Goal: Transaction & Acquisition: Purchase product/service

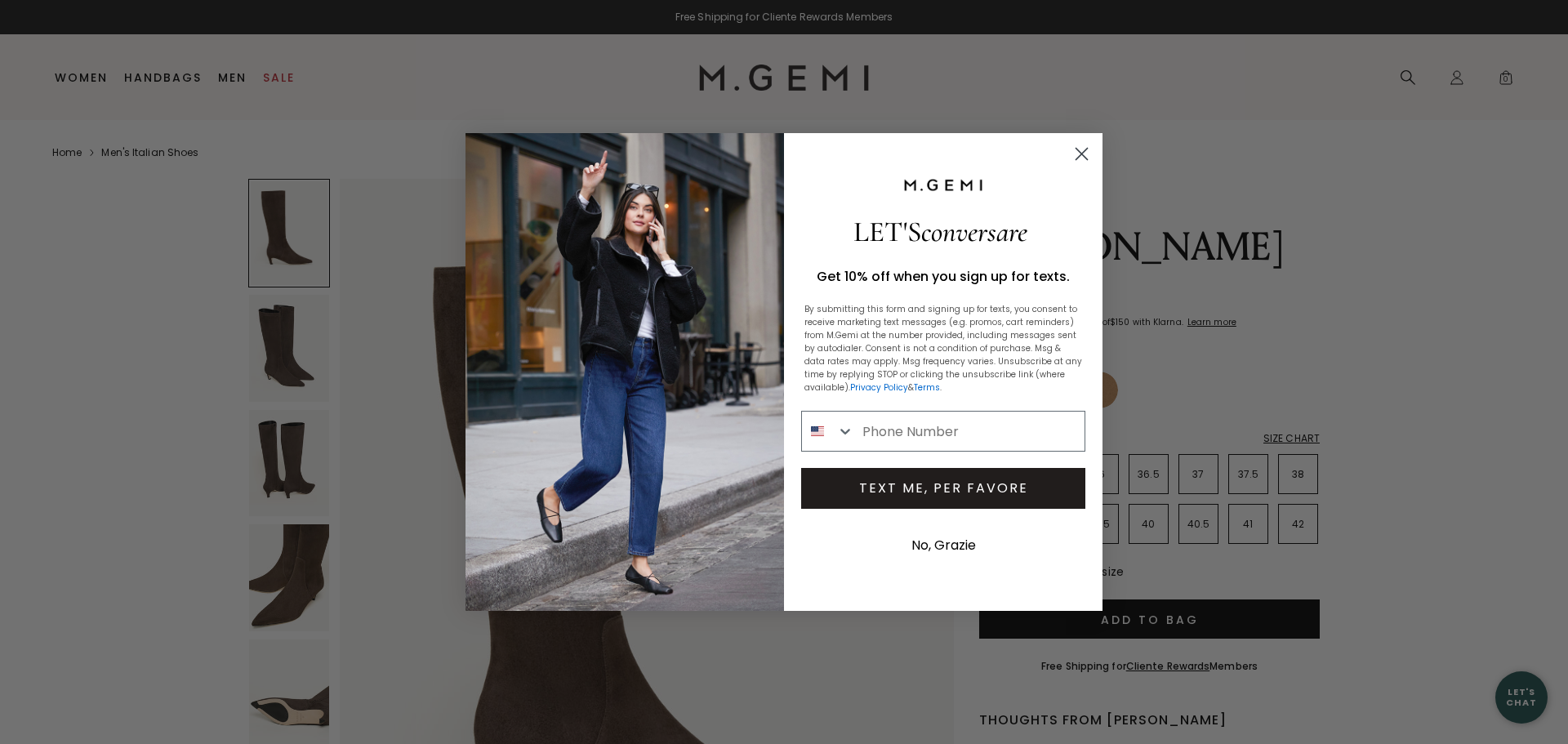
click at [1078, 152] on circle "Close dialog" at bounding box center [1081, 154] width 27 height 27
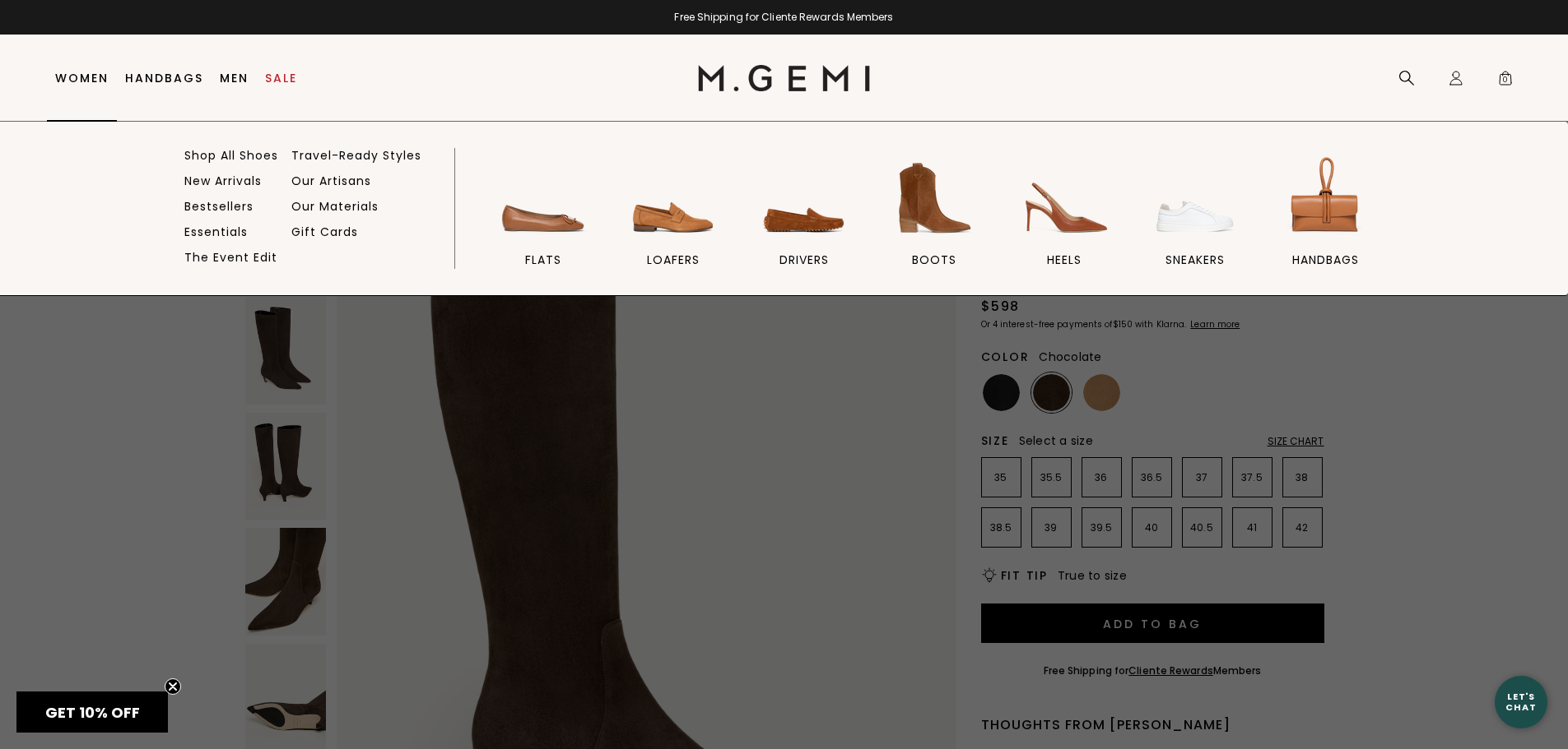
click at [93, 78] on link "Women" at bounding box center [82, 78] width 54 height 13
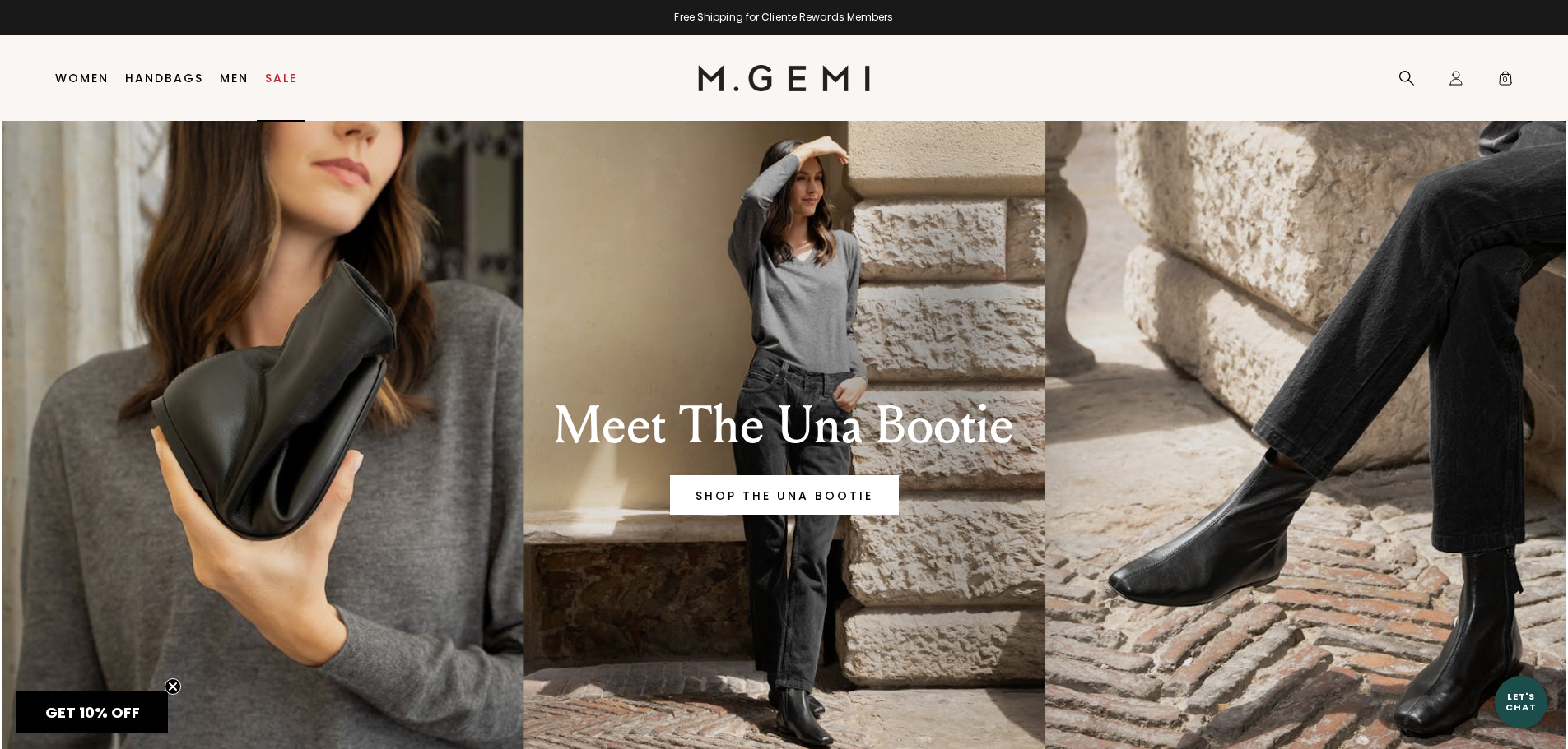
click at [293, 79] on link "Sale" at bounding box center [280, 78] width 32 height 13
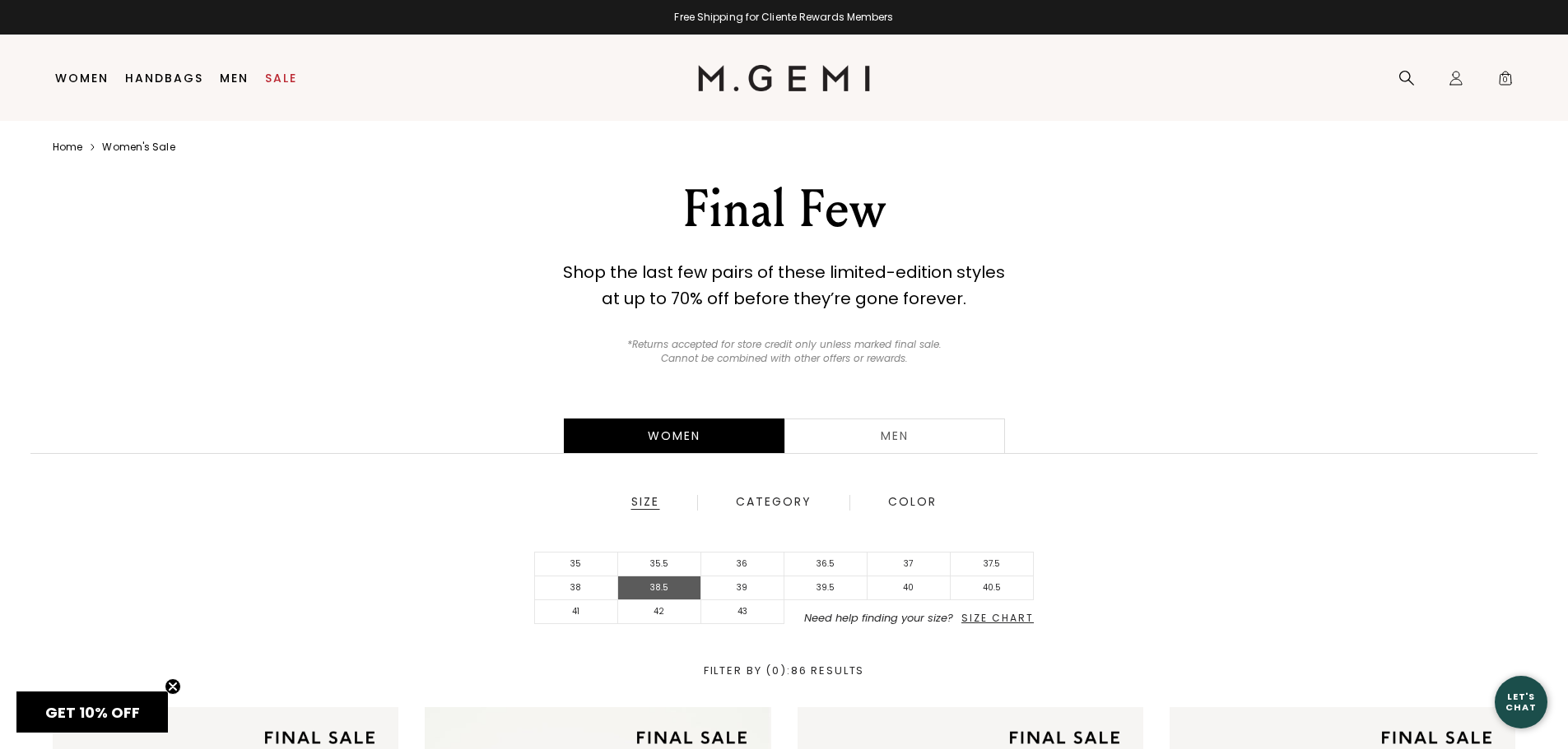
click at [651, 583] on li "38.5" at bounding box center [660, 588] width 83 height 24
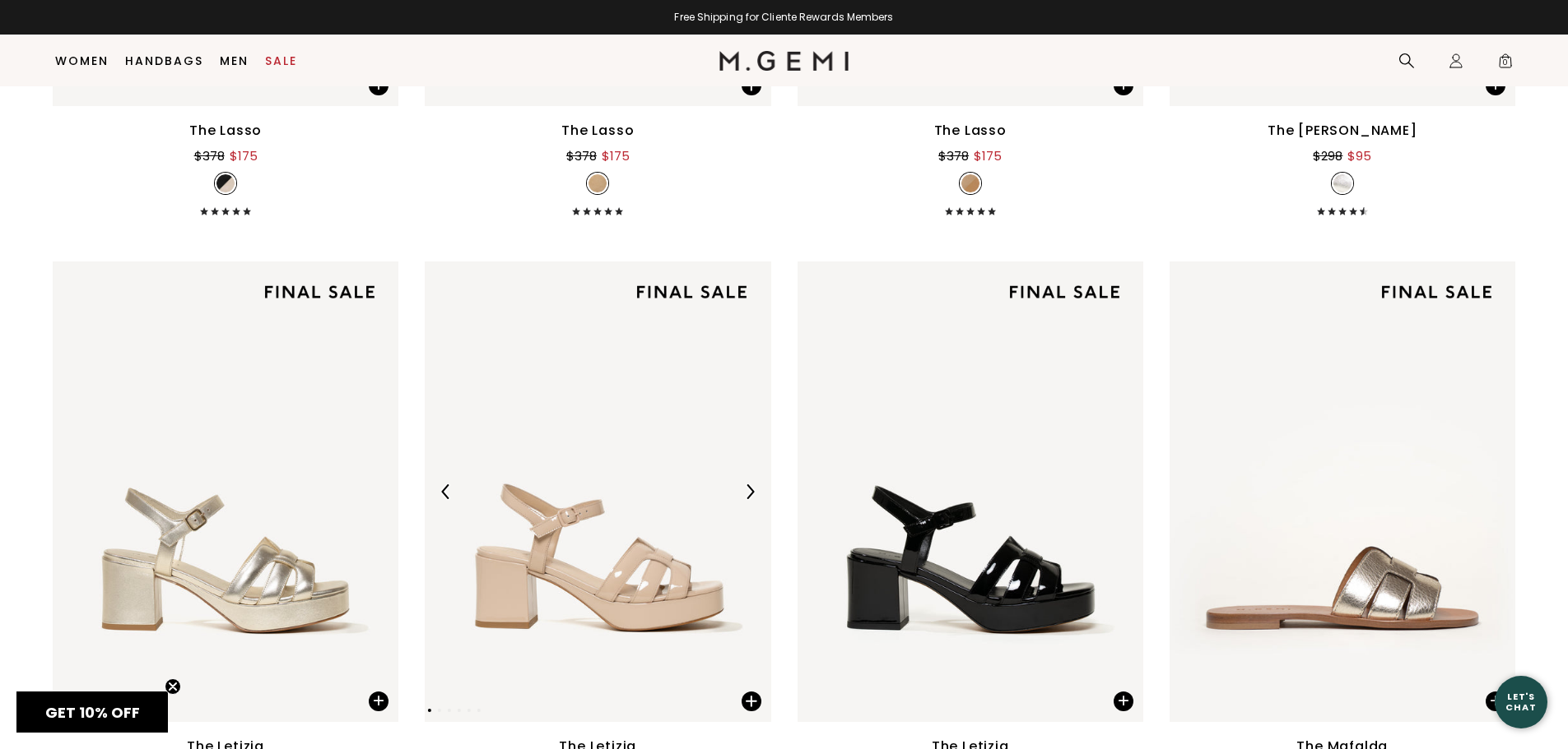
scroll to position [3420, 0]
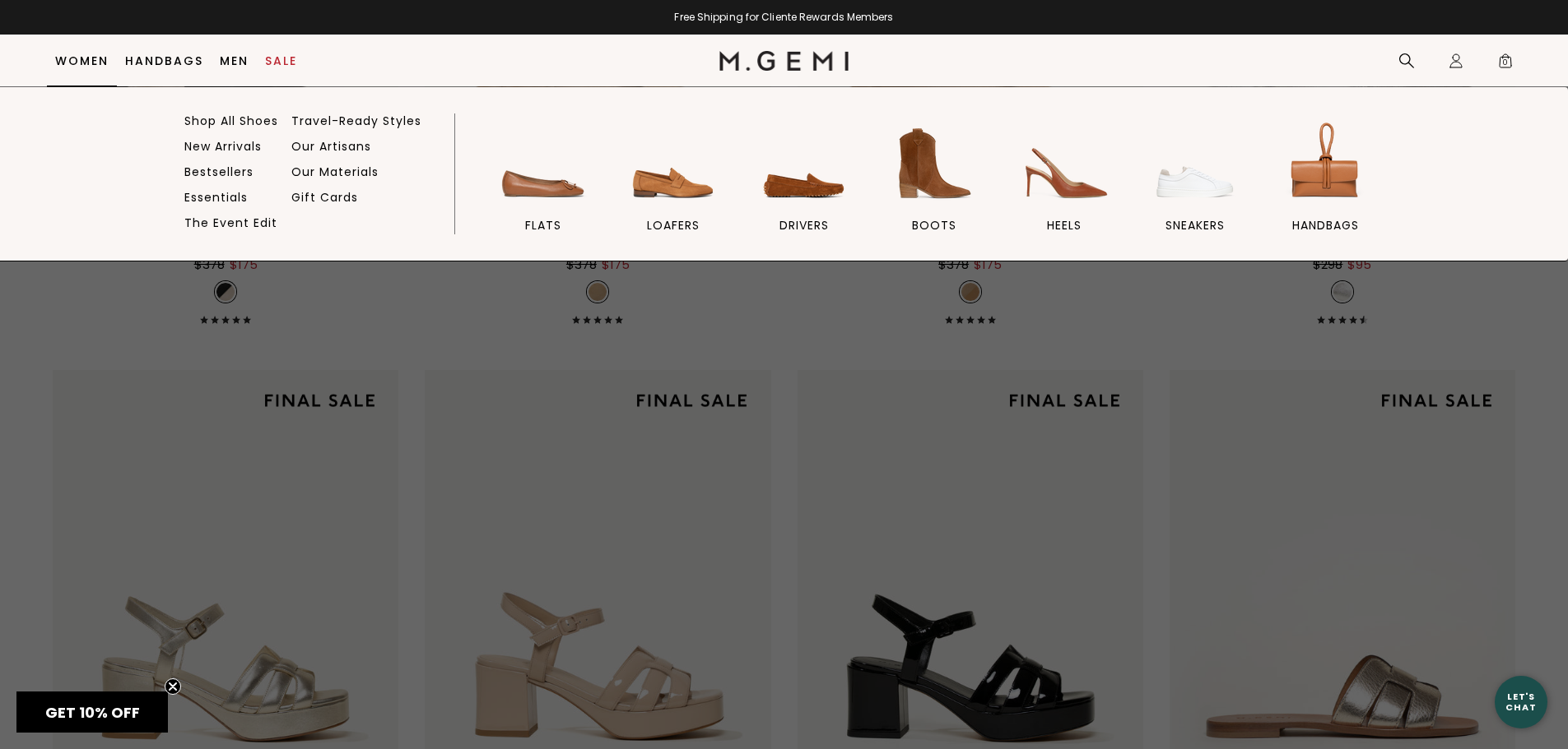
click at [87, 60] on link "Women" at bounding box center [82, 61] width 54 height 13
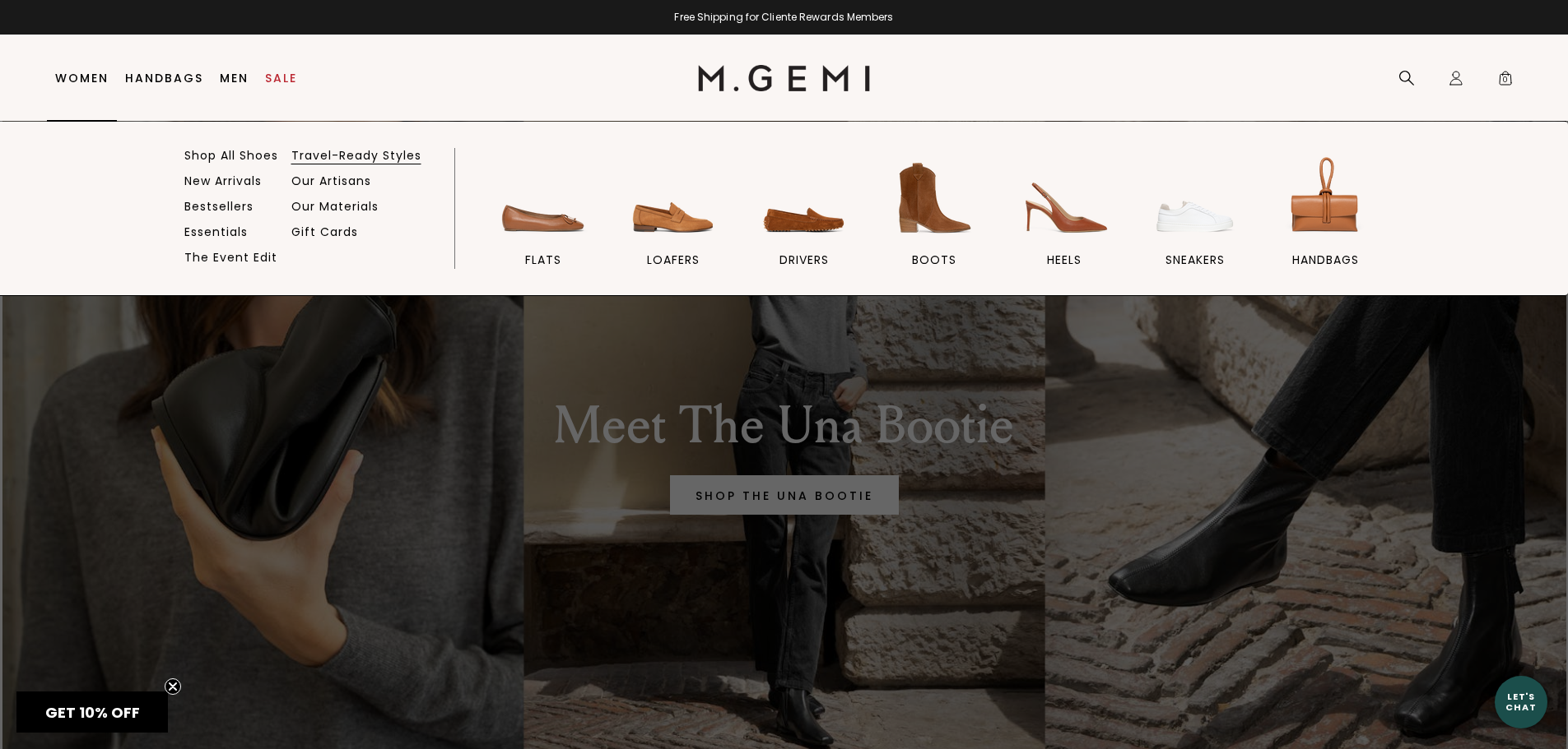
click at [333, 156] on link "Travel-Ready Styles" at bounding box center [356, 156] width 130 height 15
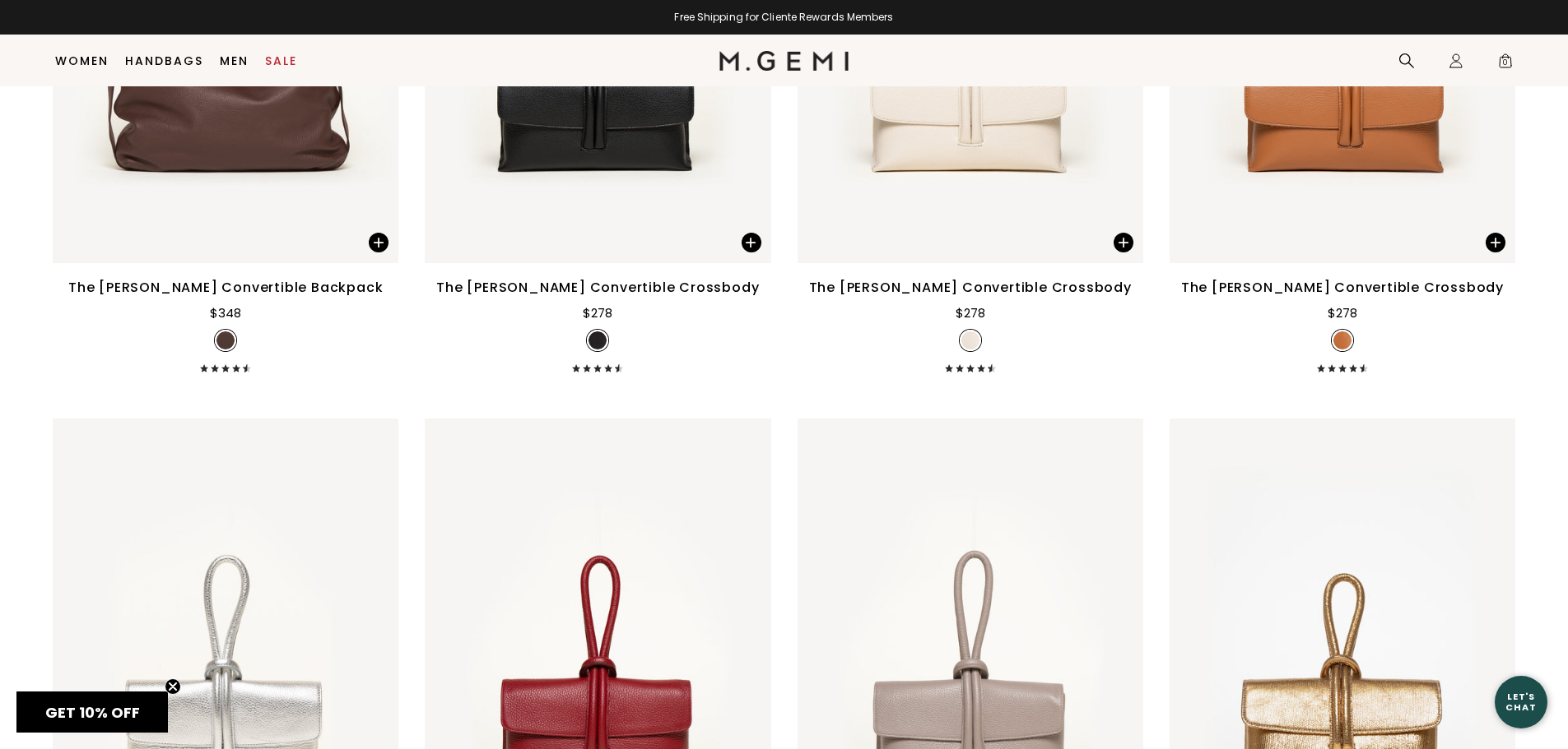
scroll to position [12087, 0]
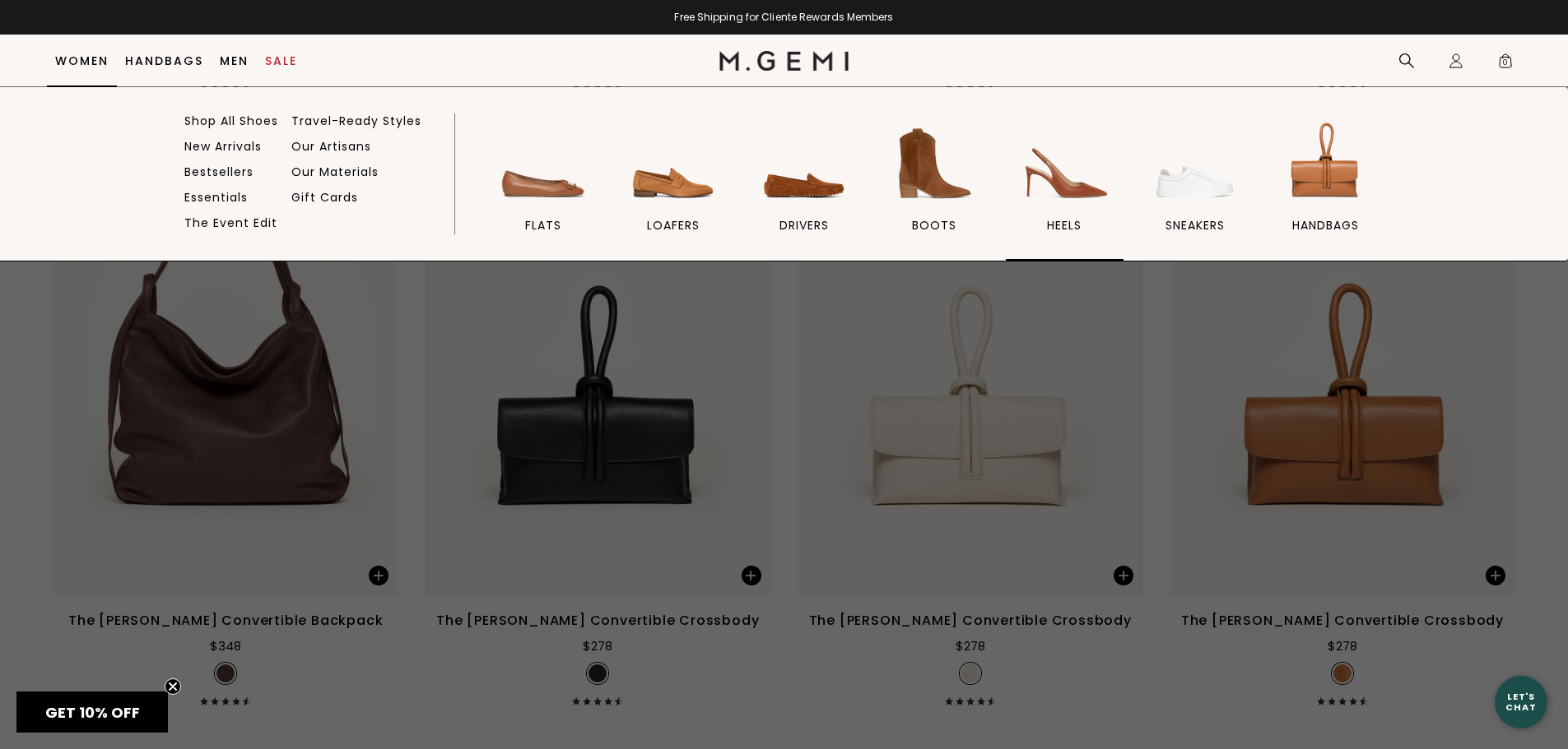
click at [1040, 176] on img at bounding box center [1064, 164] width 92 height 92
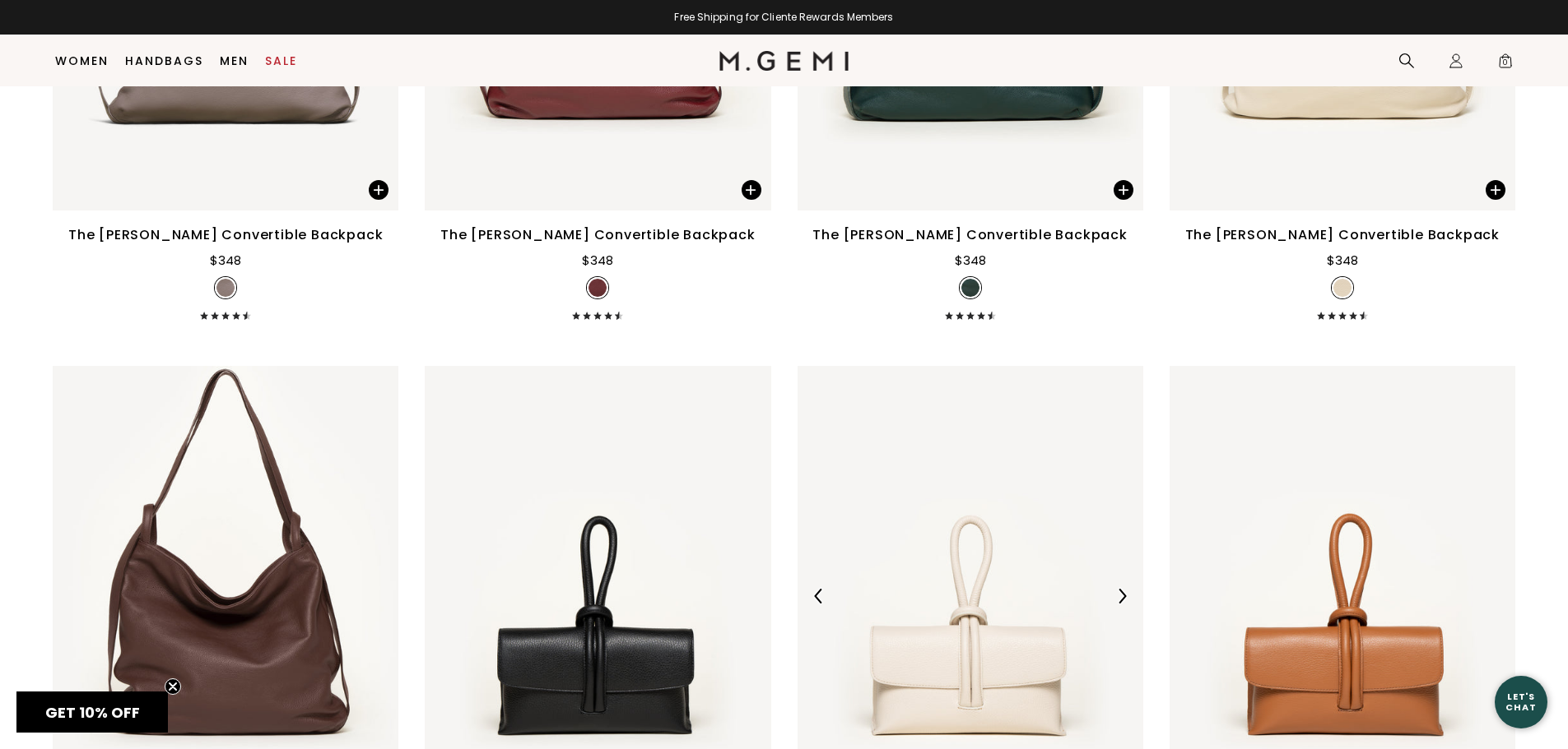
scroll to position [11588, 0]
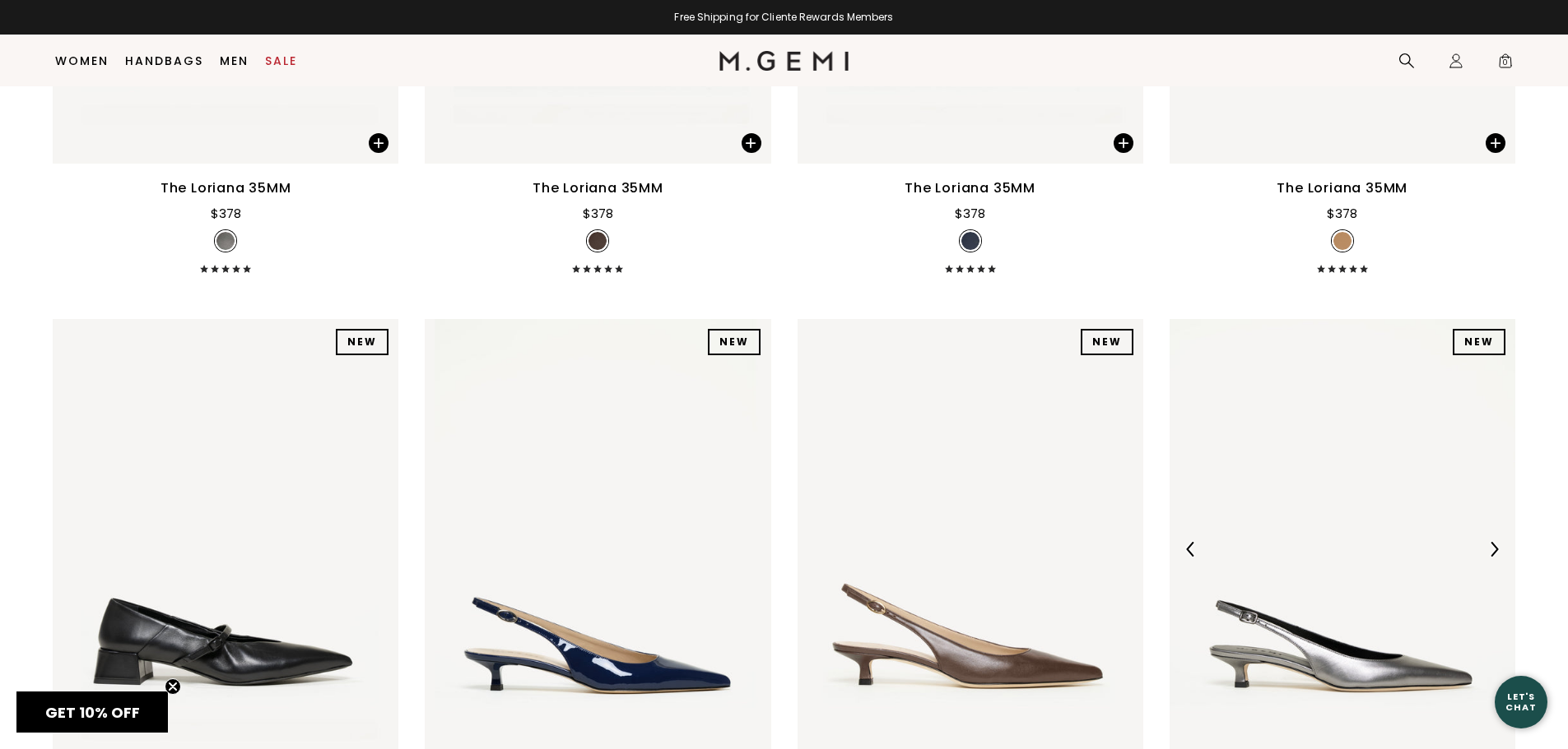
scroll to position [953, 0]
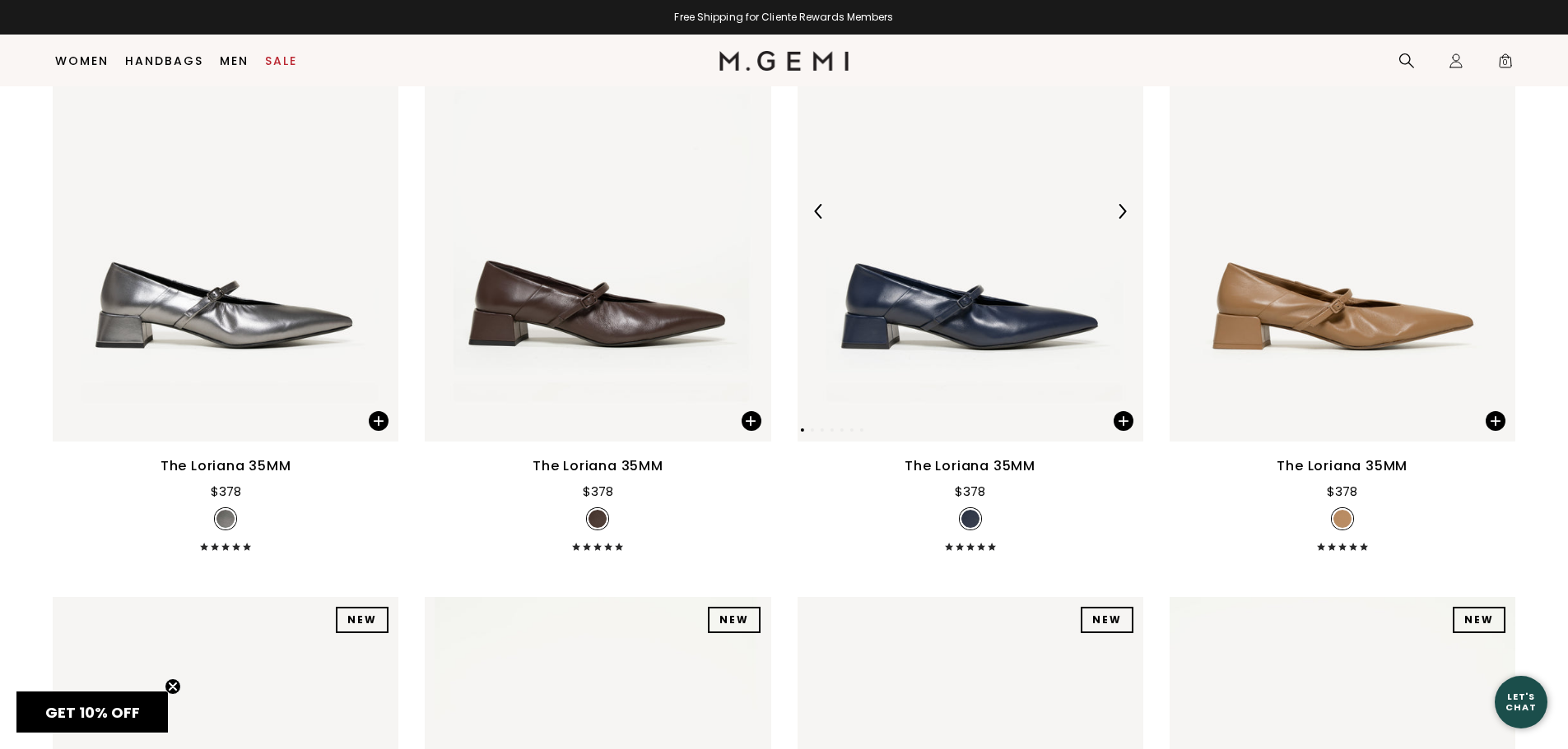
click at [1124, 208] on img at bounding box center [1122, 212] width 15 height 15
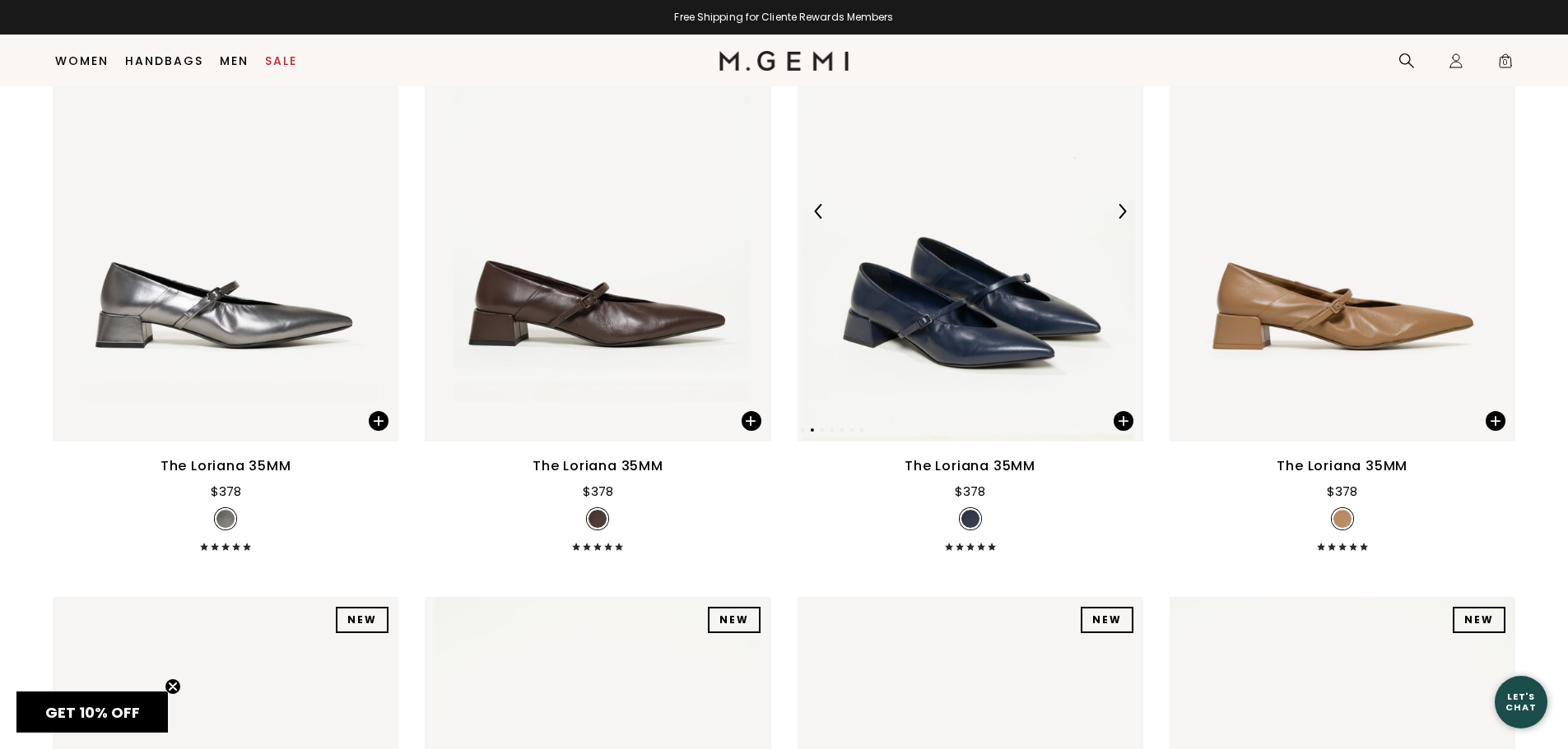
click at [1124, 208] on img at bounding box center [1122, 212] width 15 height 15
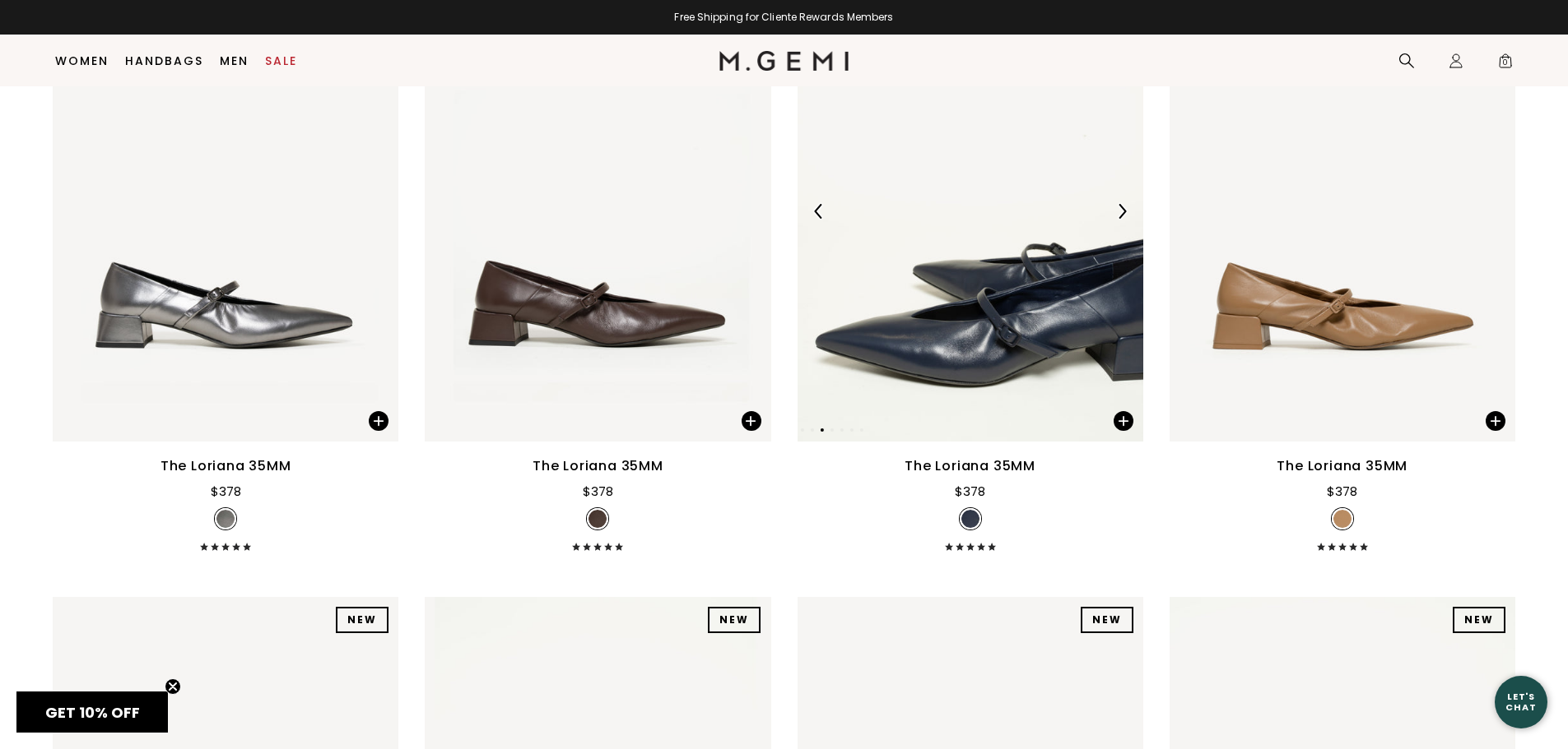
click at [1123, 208] on img at bounding box center [1122, 212] width 15 height 15
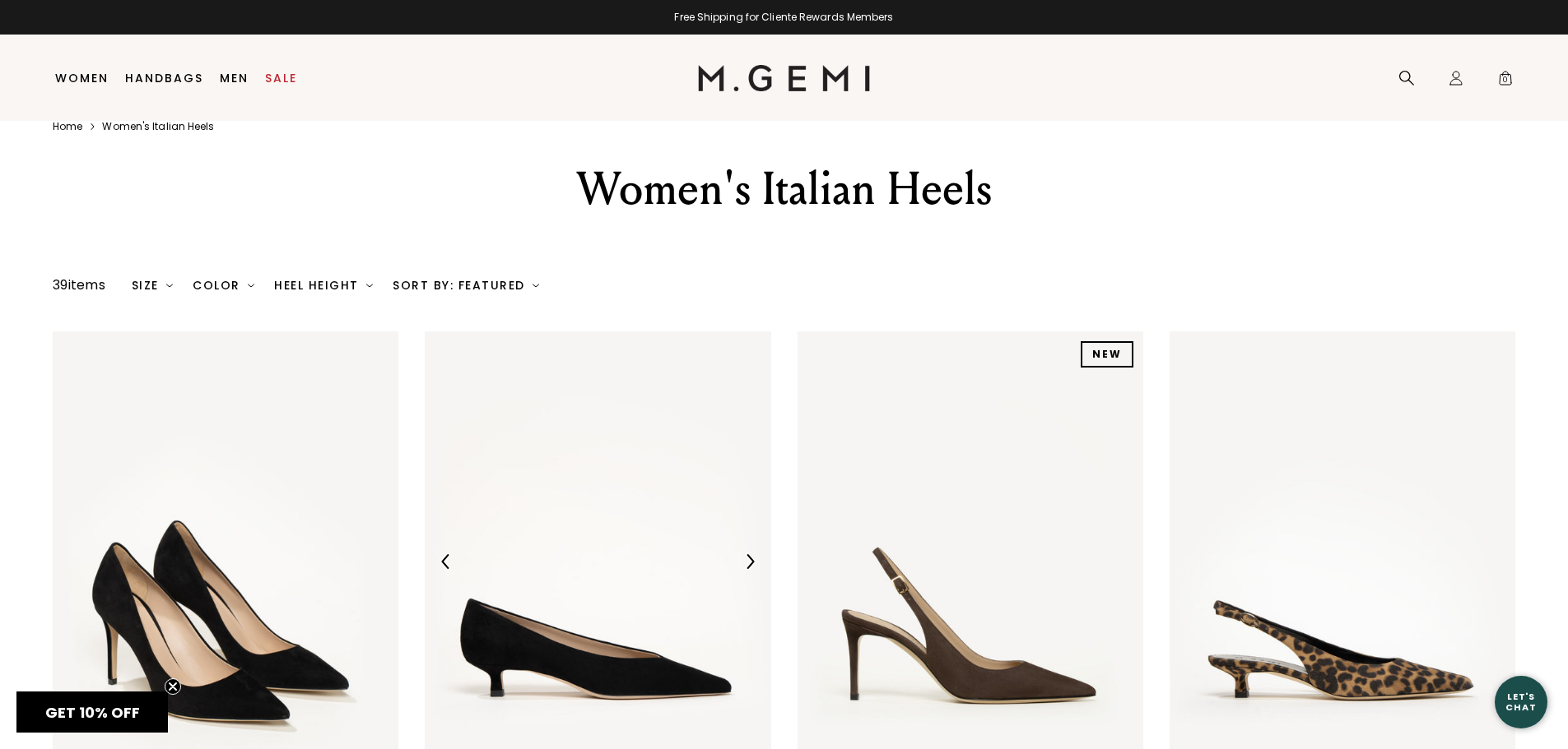
scroll to position [35, 0]
